Goal: Task Accomplishment & Management: Use online tool/utility

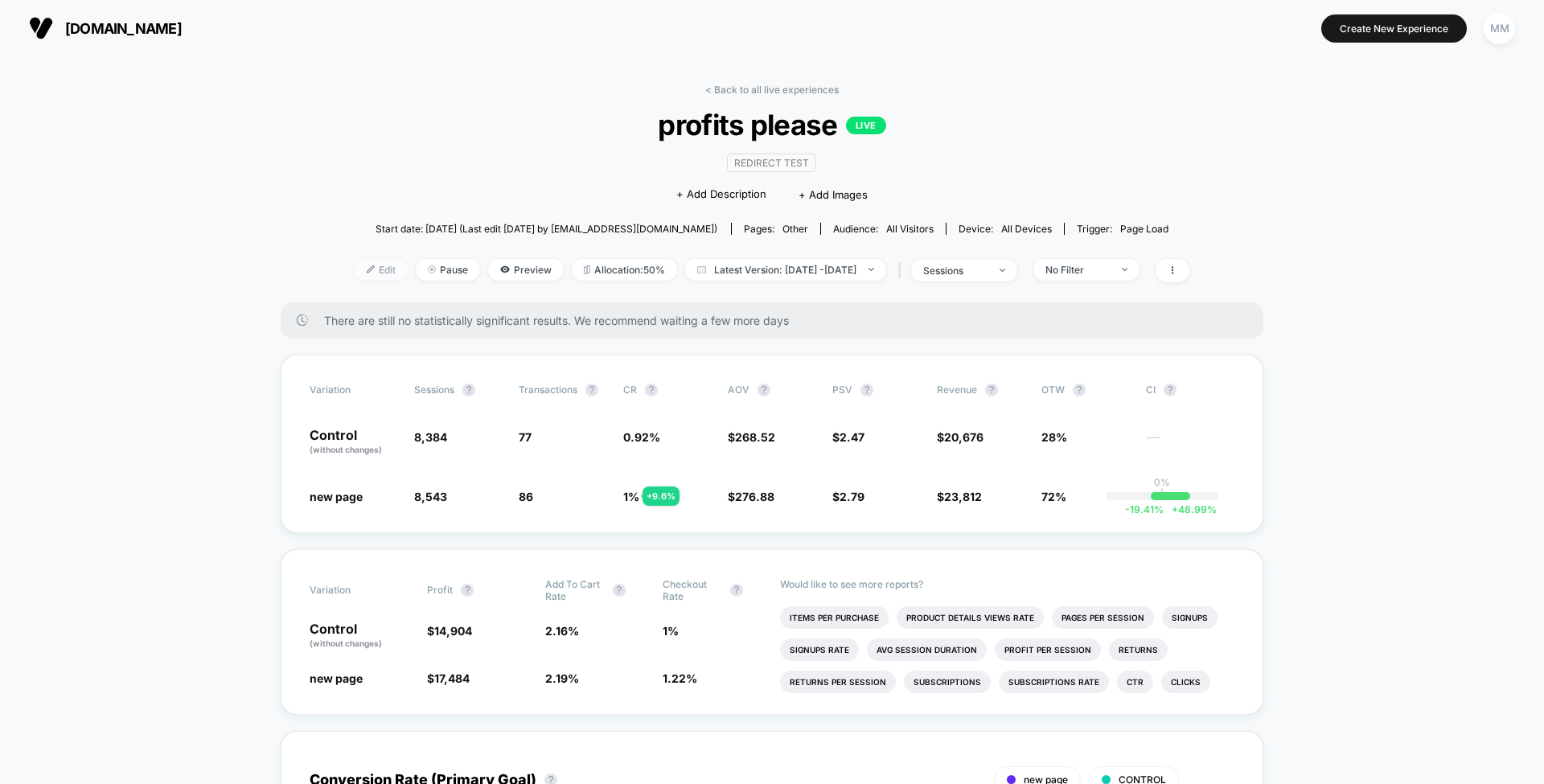
click at [355, 263] on span "Edit" at bounding box center [382, 270] width 53 height 21
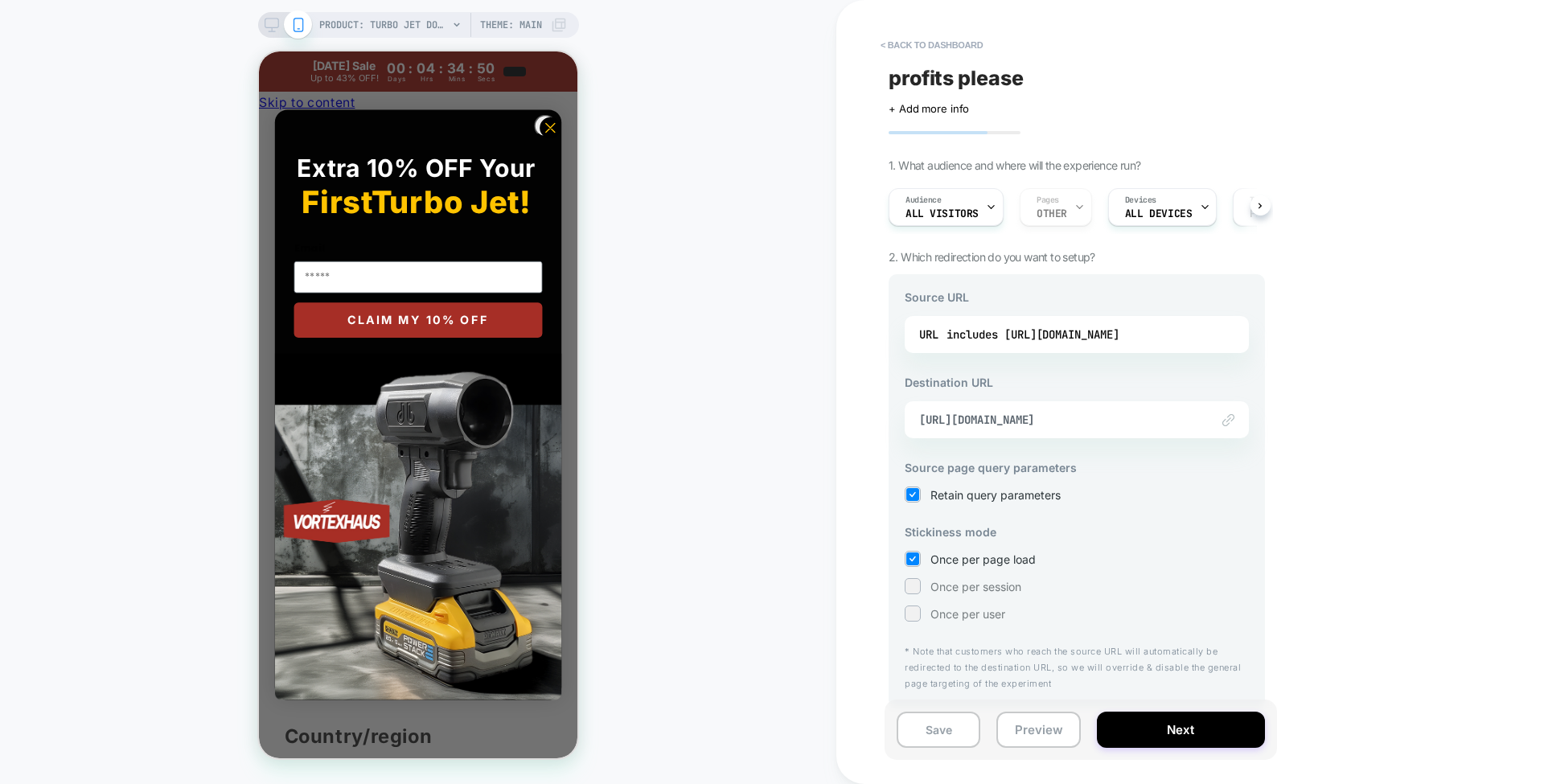
click at [547, 138] on circle "Close dialog" at bounding box center [550, 128] width 21 height 21
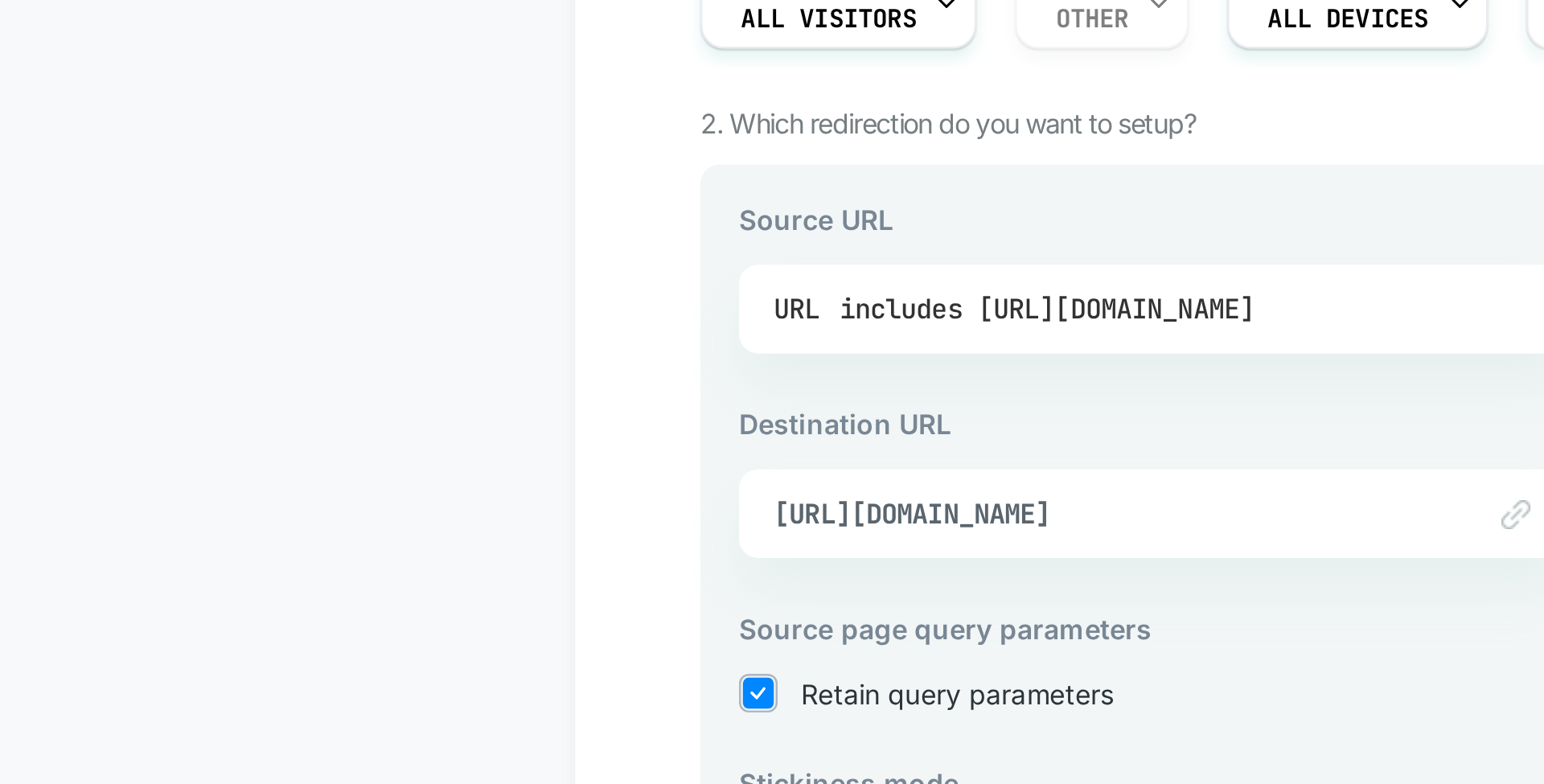
click at [1056, 334] on div "includes https://vortexhaus.com/products/turbo-jet-double-blow" at bounding box center [1033, 333] width 173 height 24
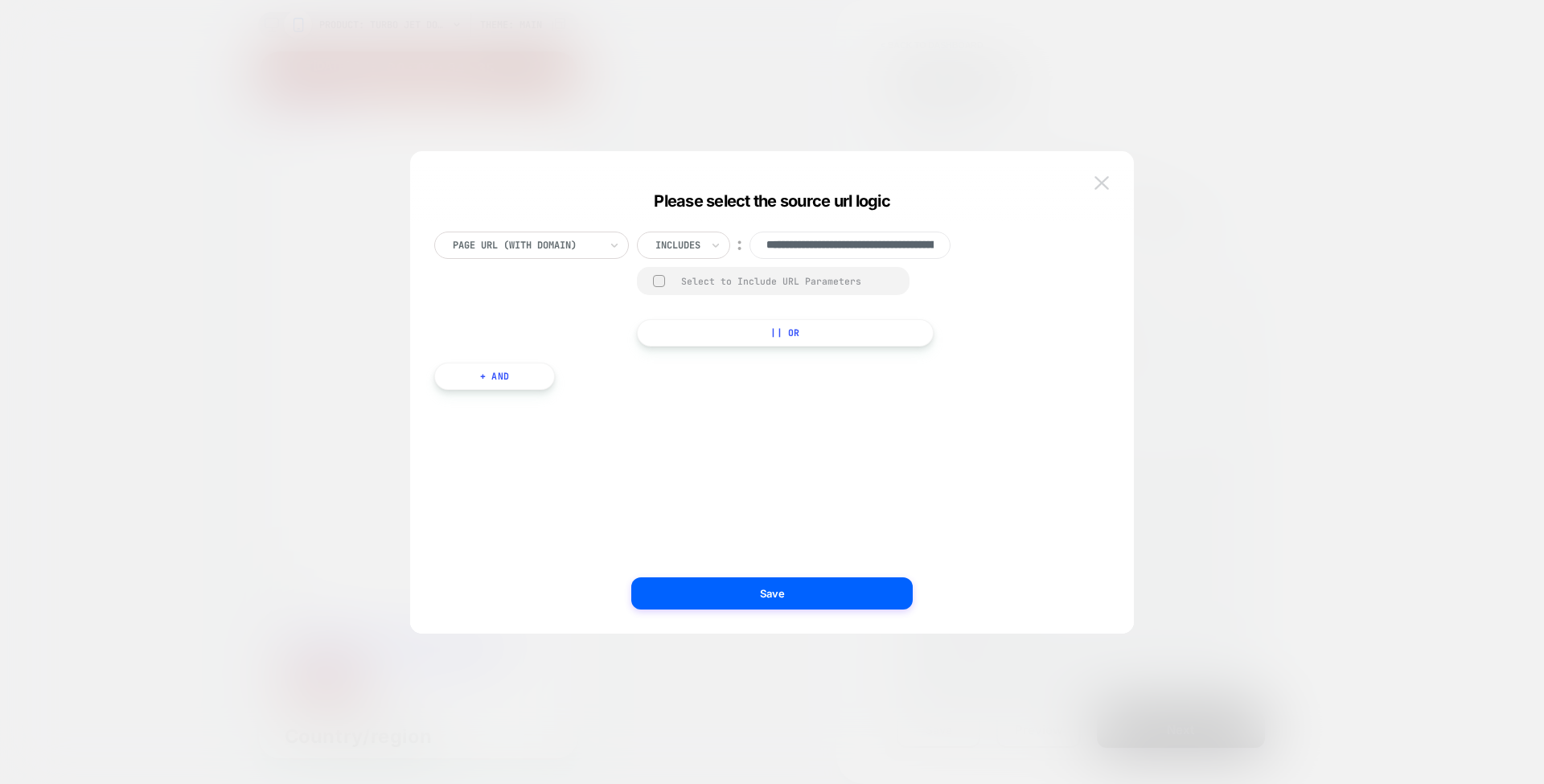
click at [1113, 187] on button at bounding box center [1101, 183] width 24 height 24
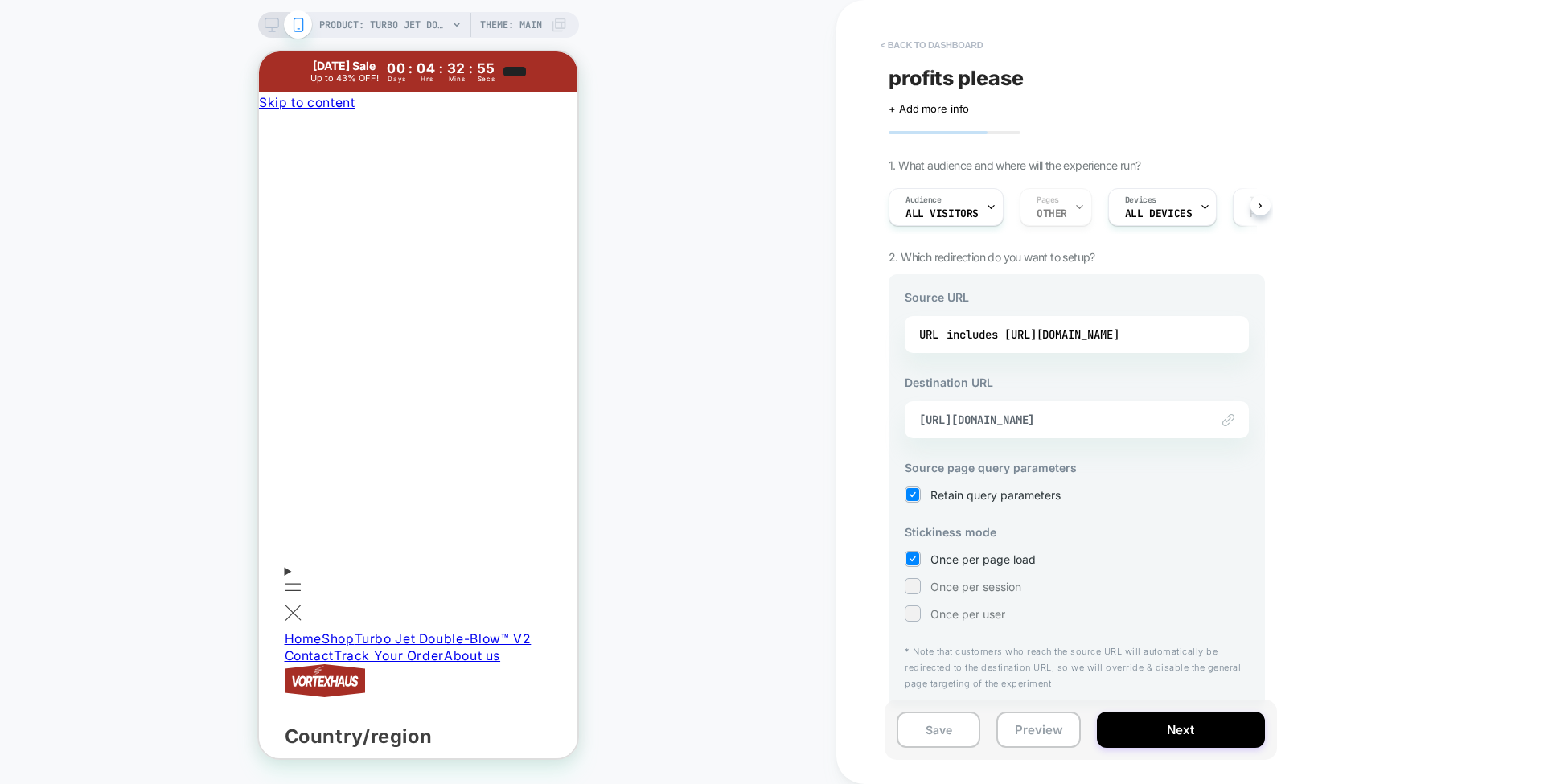
click at [925, 50] on button "< back to dashboard" at bounding box center [931, 44] width 118 height 26
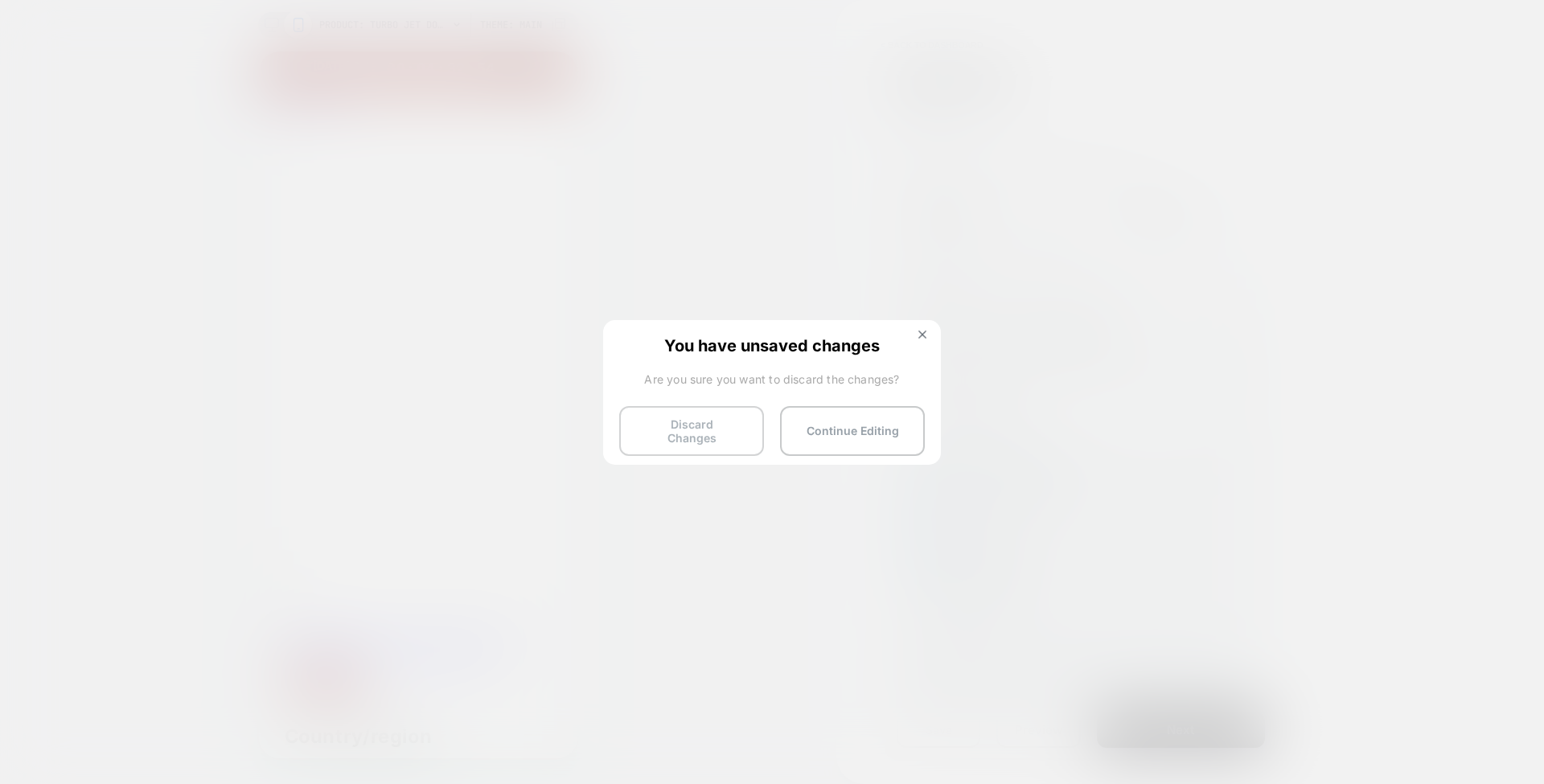
click at [703, 438] on button "Discard Changes" at bounding box center [691, 431] width 145 height 50
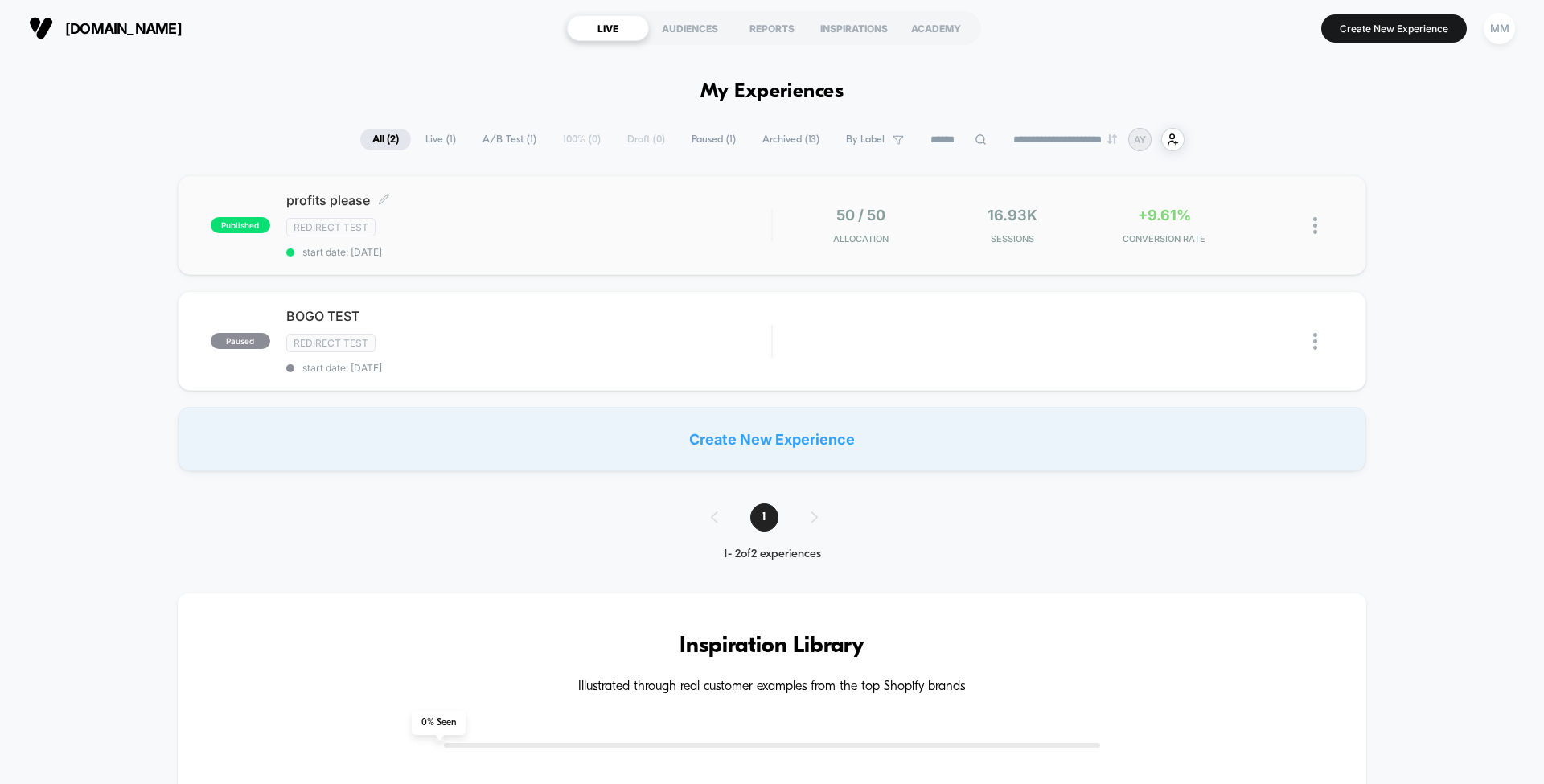
click at [570, 225] on div "Redirect Test" at bounding box center [529, 227] width 485 height 19
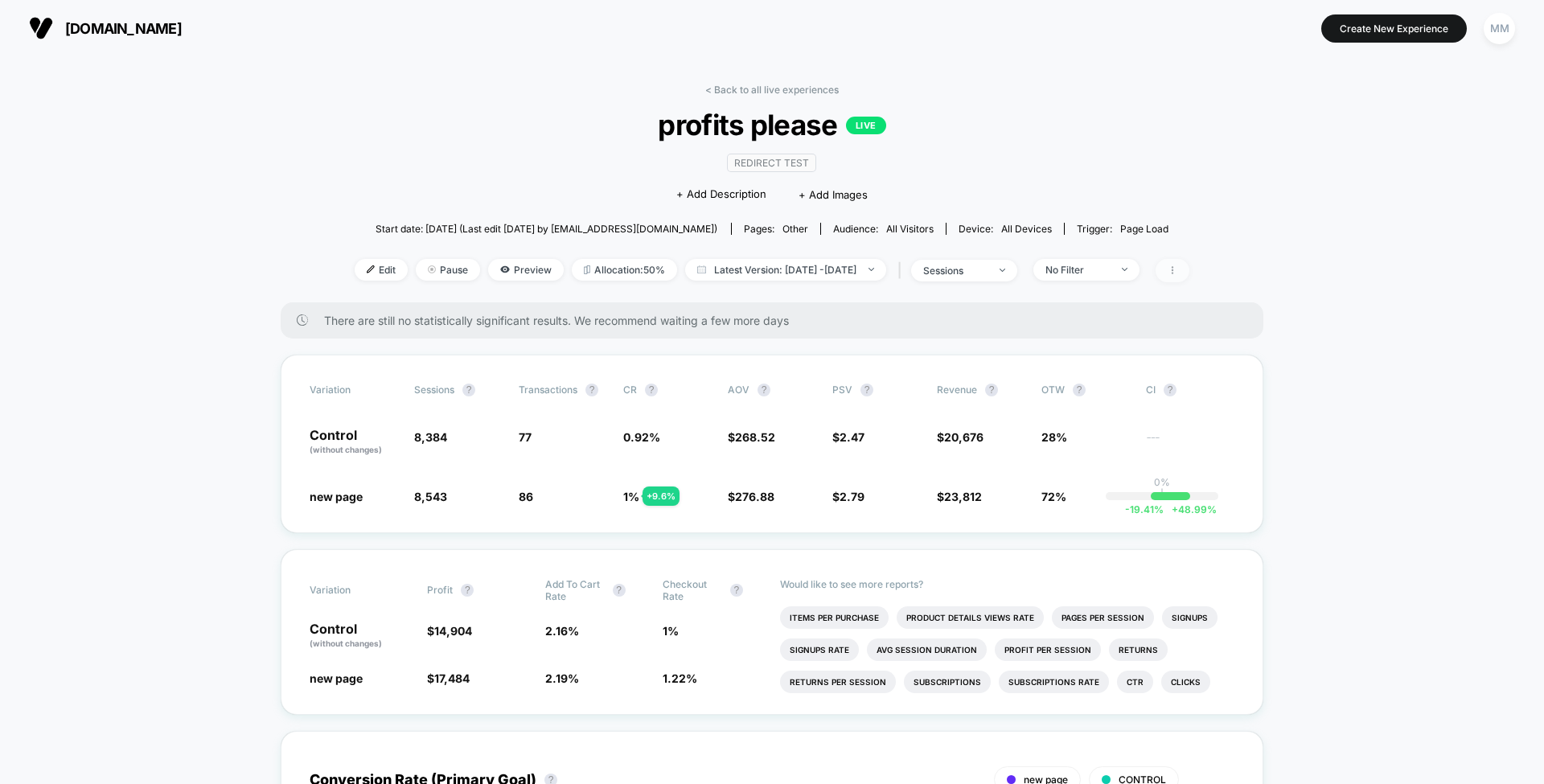
click at [1190, 262] on span at bounding box center [1173, 270] width 34 height 23
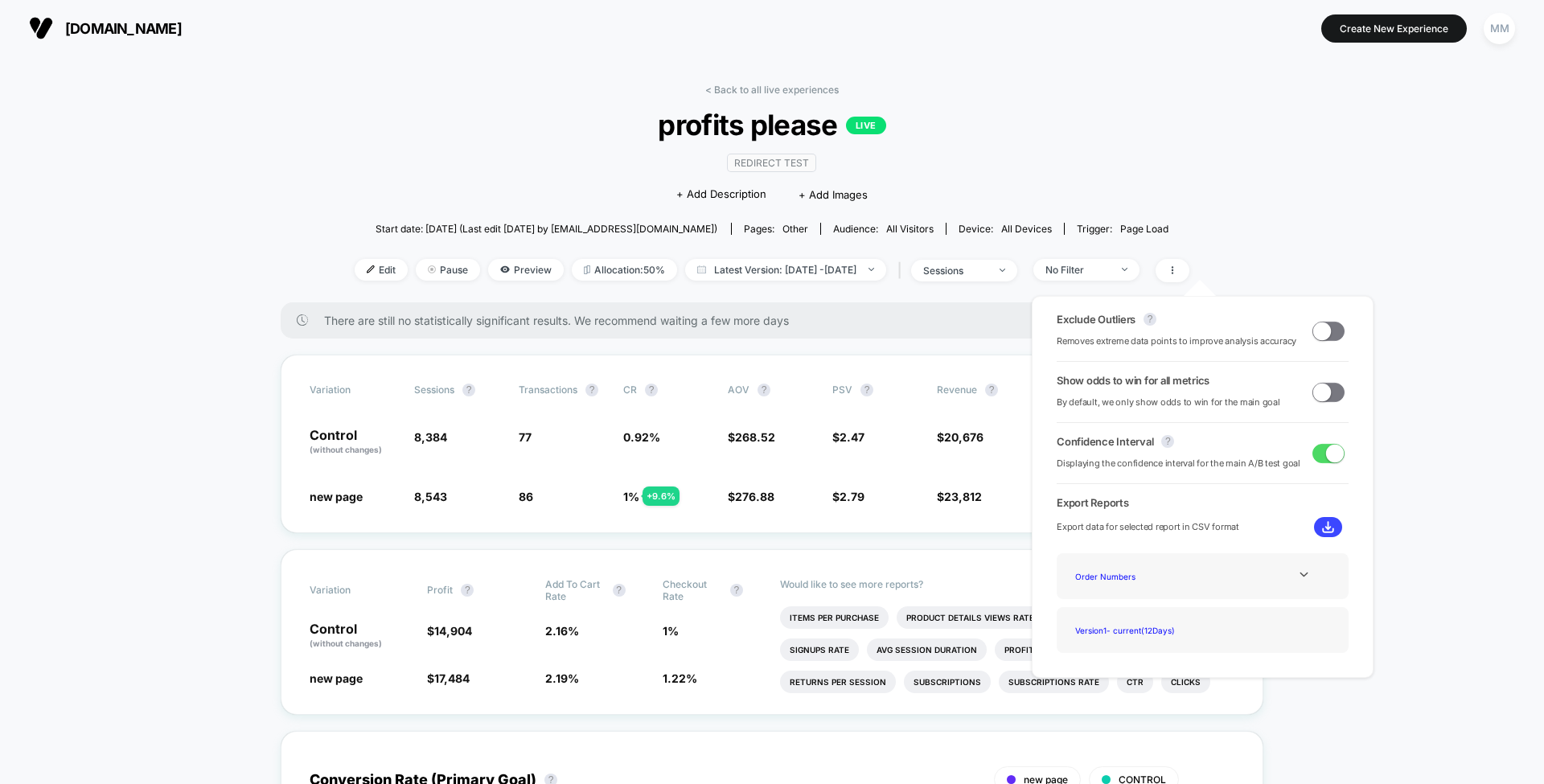
click at [1245, 580] on div "Order Numbers" at bounding box center [1203, 576] width 268 height 21
click at [1299, 579] on icon at bounding box center [1304, 575] width 12 height 12
click at [697, 270] on img at bounding box center [702, 269] width 9 height 8
